Goal: Task Accomplishment & Management: Manage account settings

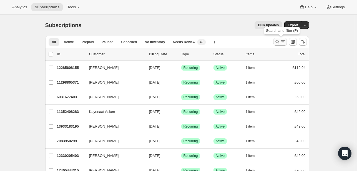
click at [277, 42] on icon "Search and filter results" at bounding box center [277, 42] width 4 height 4
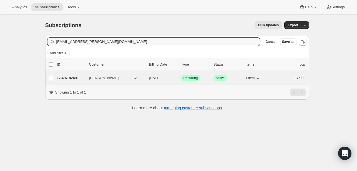
type input "Eryn.mckechnie@live.co.uk"
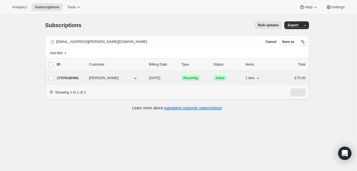
click at [103, 79] on span "Eryn McKechnie" at bounding box center [104, 78] width 30 height 6
click at [76, 78] on p "17376182491" at bounding box center [71, 78] width 28 height 6
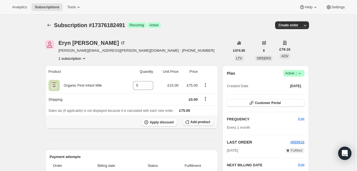
click at [204, 121] on span "Add product" at bounding box center [200, 122] width 20 height 4
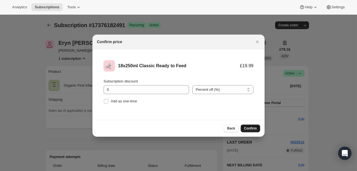
click at [249, 127] on span "Confirm" at bounding box center [250, 128] width 13 height 4
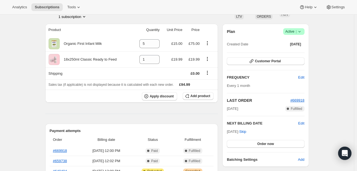
scroll to position [19, 0]
